Goal: Task Accomplishment & Management: Complete application form

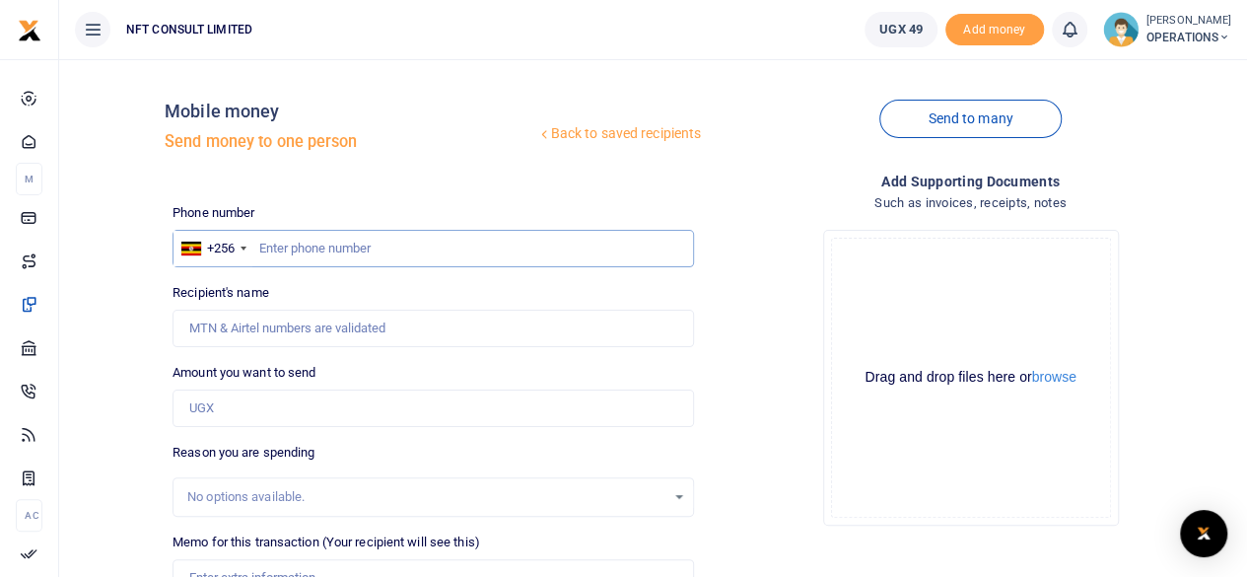
click at [334, 248] on input "text" at bounding box center [434, 248] width 522 height 37
paste input "767879339"
type input "767879339"
type input "[PERSON_NAME]"
drag, startPoint x: 341, startPoint y: 249, endPoint x: 213, endPoint y: 235, distance: 129.0
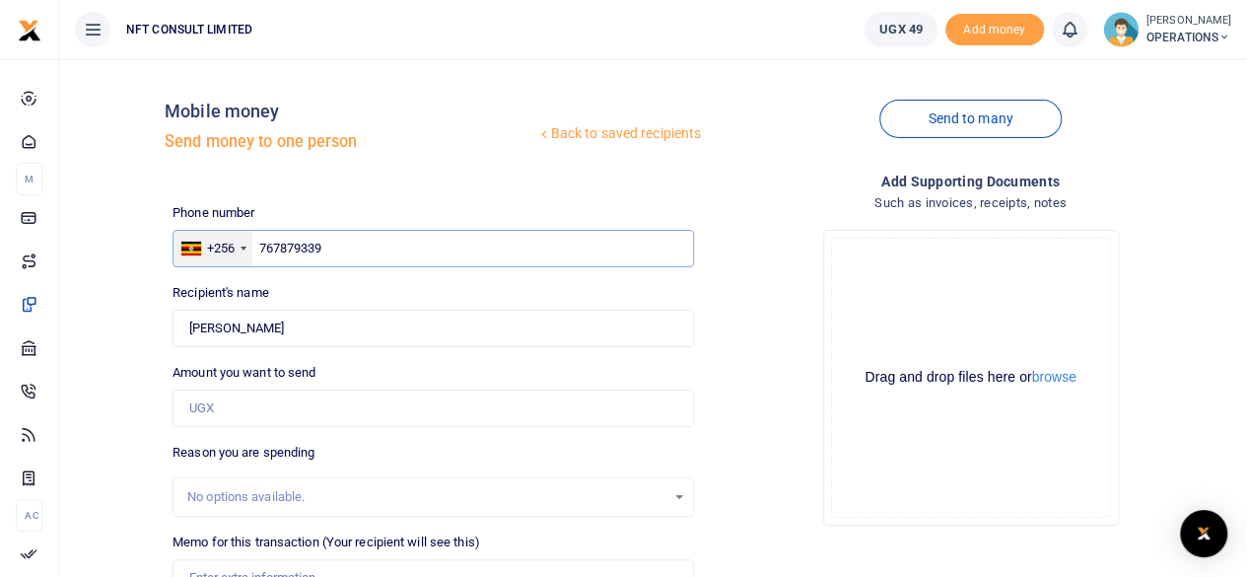
click at [213, 235] on div "+256 [GEOGRAPHIC_DATA] [PHONE_NUMBER]" at bounding box center [434, 248] width 522 height 37
paste input "73129964"
type input "773129964"
type input "[PERSON_NAME]"
drag, startPoint x: 360, startPoint y: 257, endPoint x: 201, endPoint y: 241, distance: 159.6
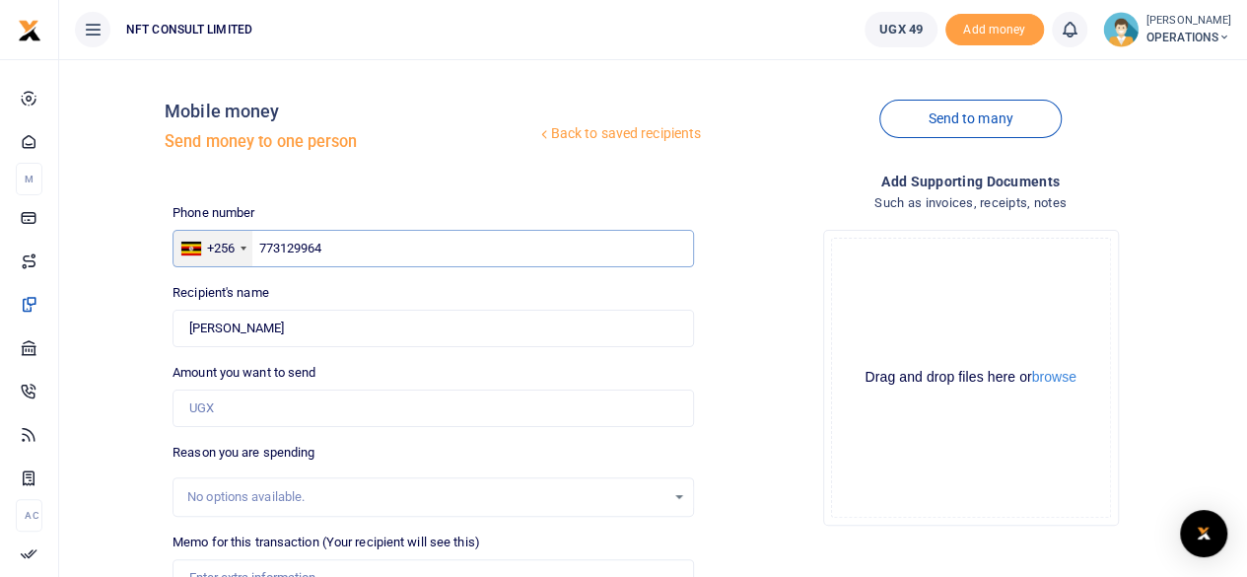
click at [203, 242] on div "+256 [GEOGRAPHIC_DATA] [PHONE_NUMBER]" at bounding box center [434, 248] width 522 height 37
paste input "60518519"
type input "760518519"
type input "[PERSON_NAME]"
drag, startPoint x: 343, startPoint y: 240, endPoint x: 237, endPoint y: 234, distance: 106.7
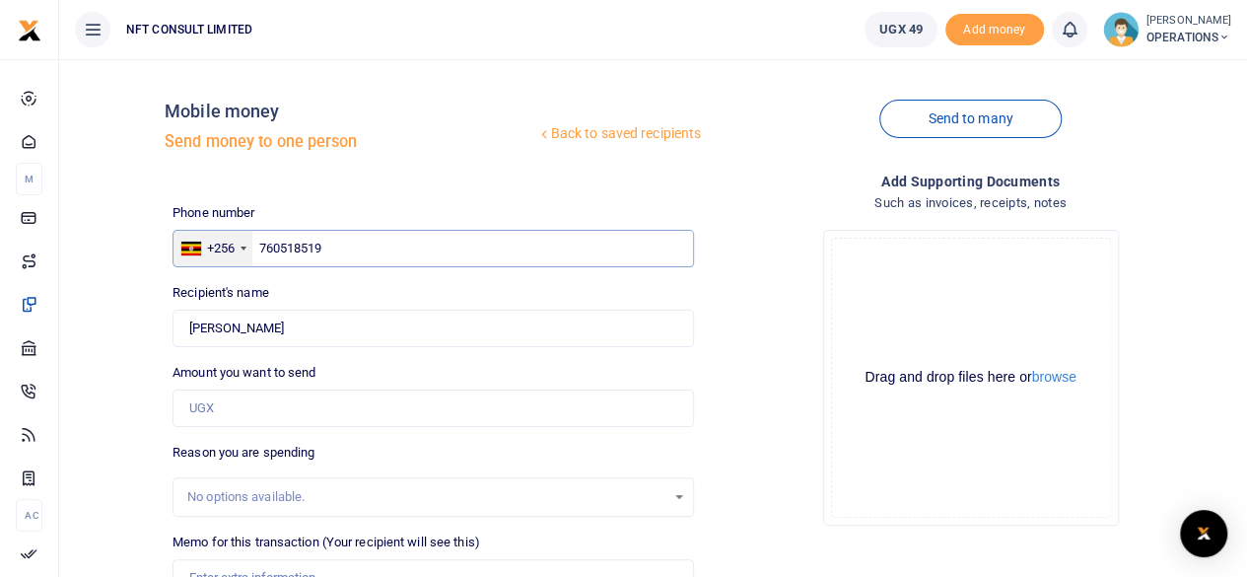
click at [237, 234] on div "+256 [GEOGRAPHIC_DATA] [PHONE_NUMBER]" at bounding box center [434, 248] width 522 height 37
paste input "5298438"
type input "752984389"
type input "[PERSON_NAME]"
type input "752984389"
